Goal: Navigation & Orientation: Find specific page/section

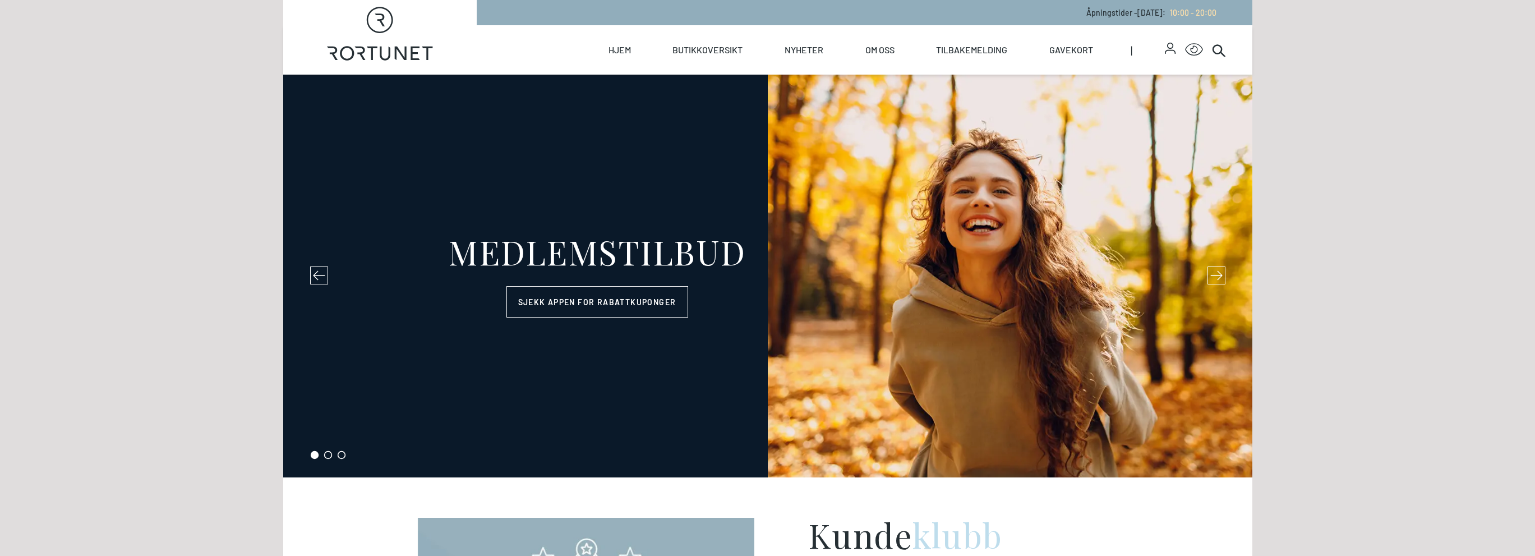
select select "NO"
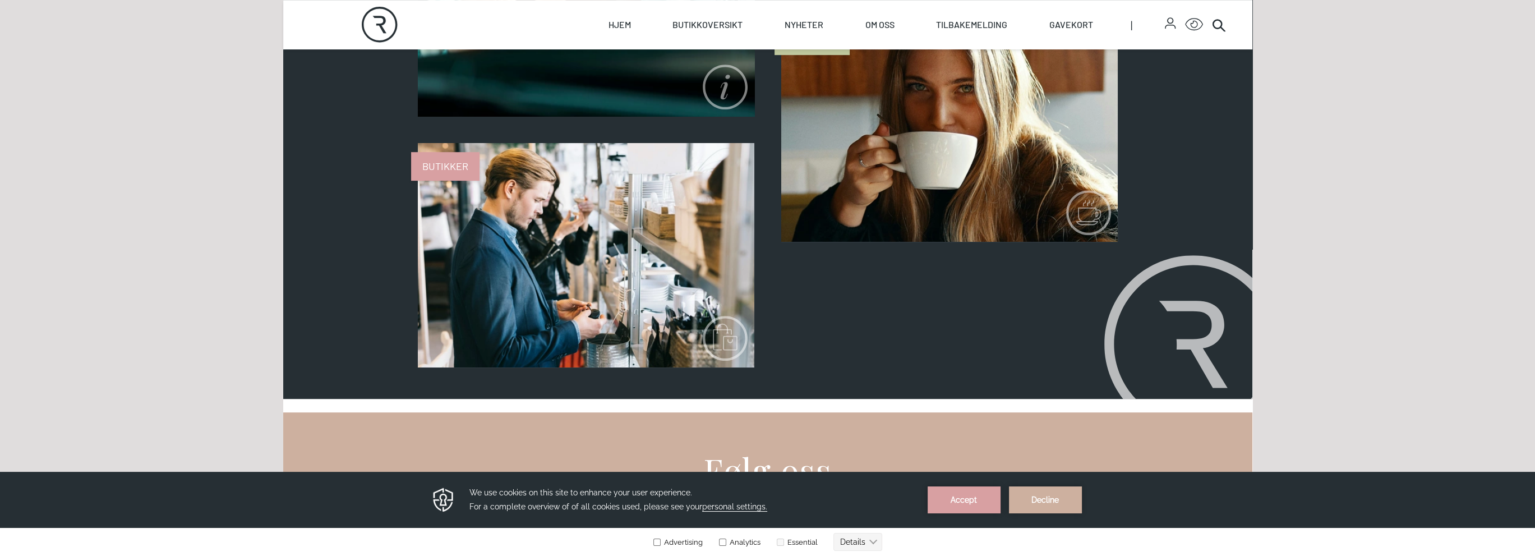
scroll to position [953, 0]
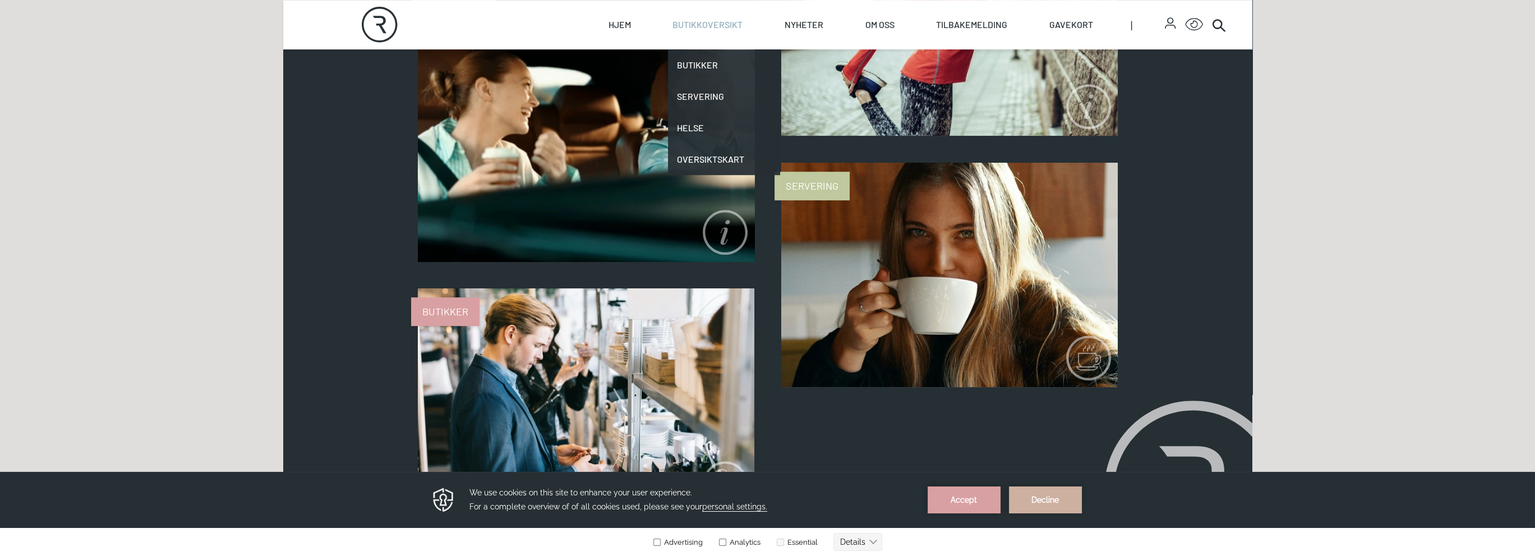
click at [701, 24] on link "Butikkoversikt" at bounding box center [707, 24] width 70 height 49
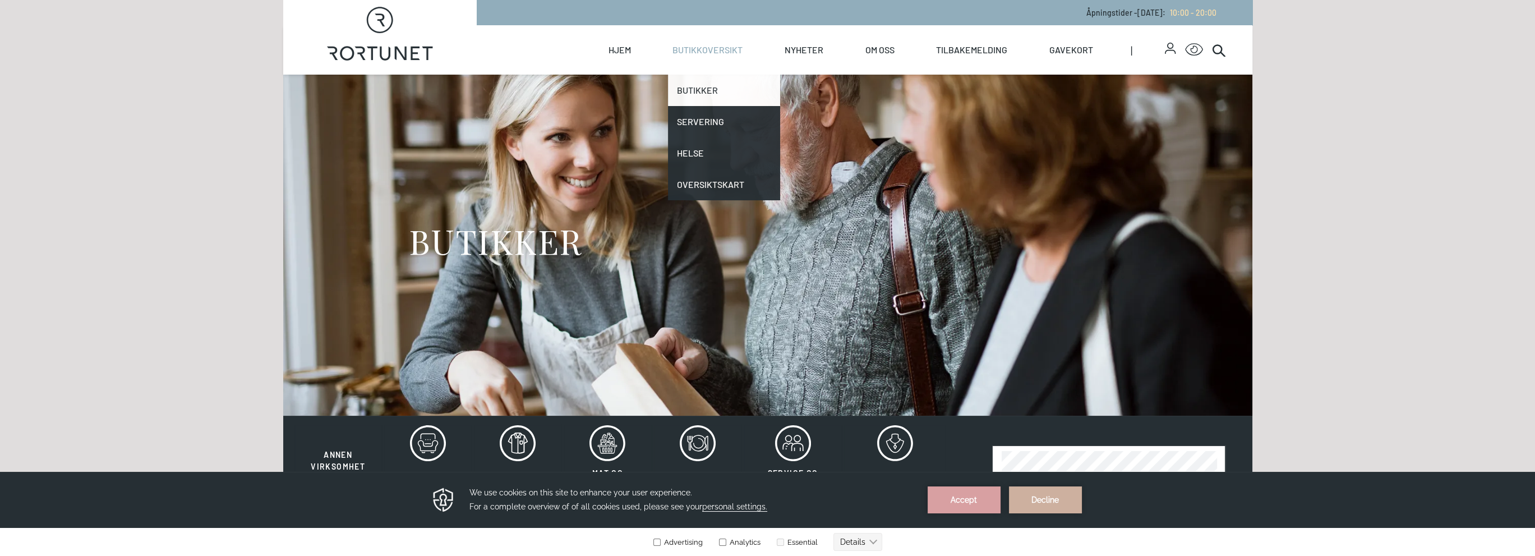
click at [691, 90] on link "Butikker" at bounding box center [724, 90] width 112 height 31
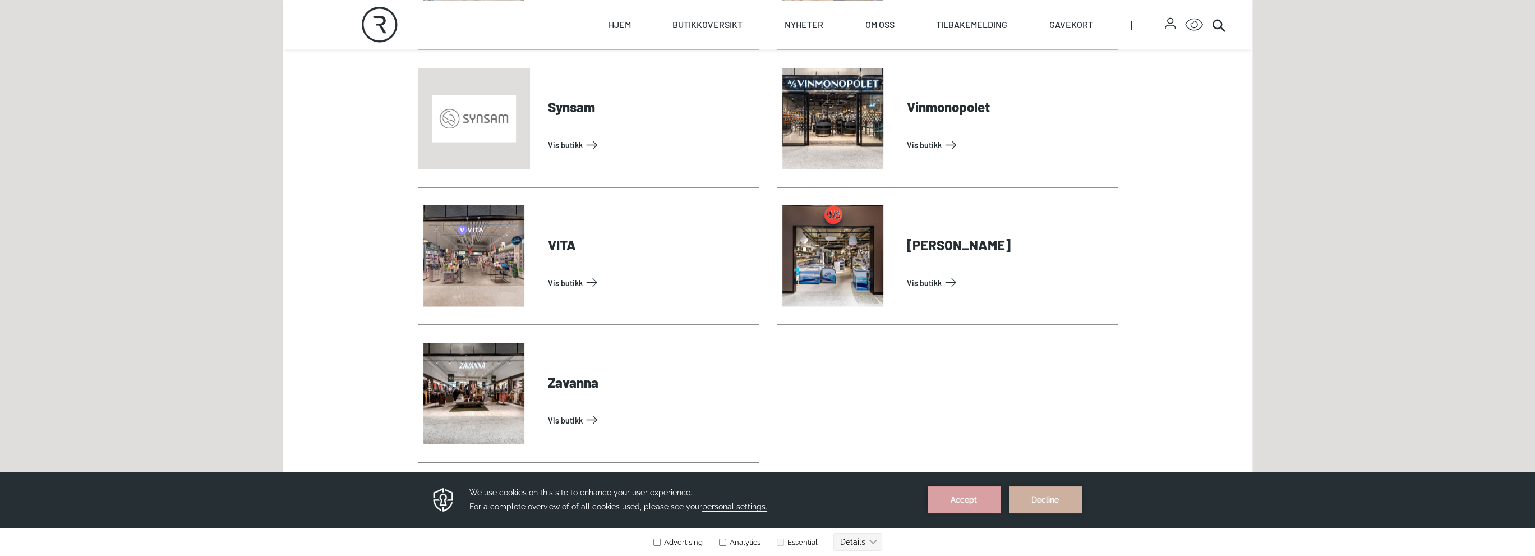
scroll to position [3645, 0]
